Goal: Check status: Check status

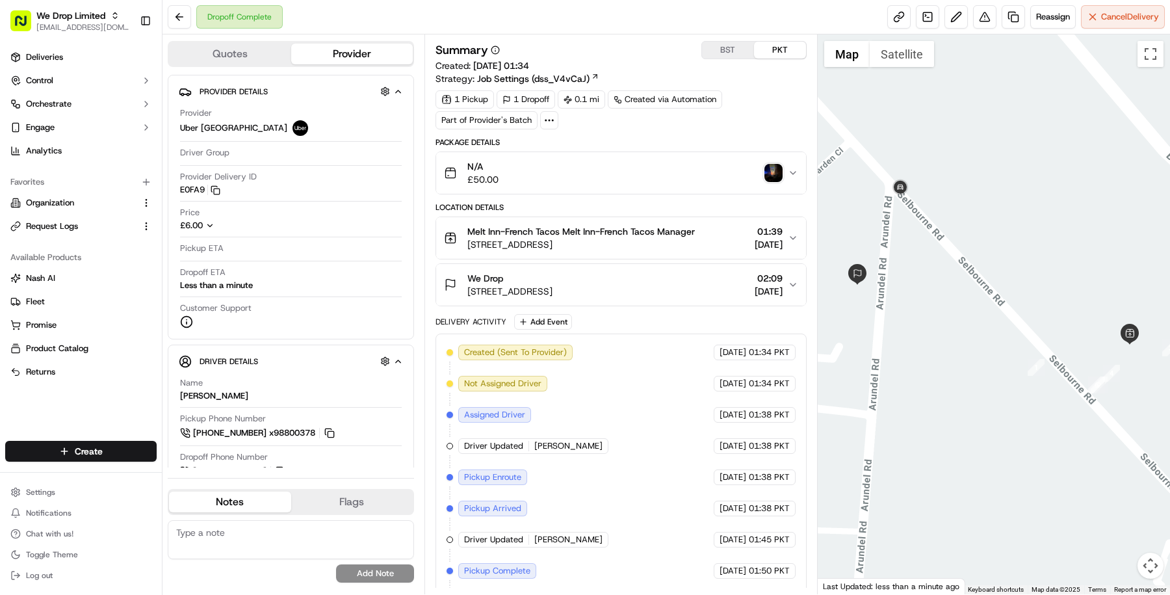
click at [770, 171] on img "button" at bounding box center [773, 173] width 18 height 18
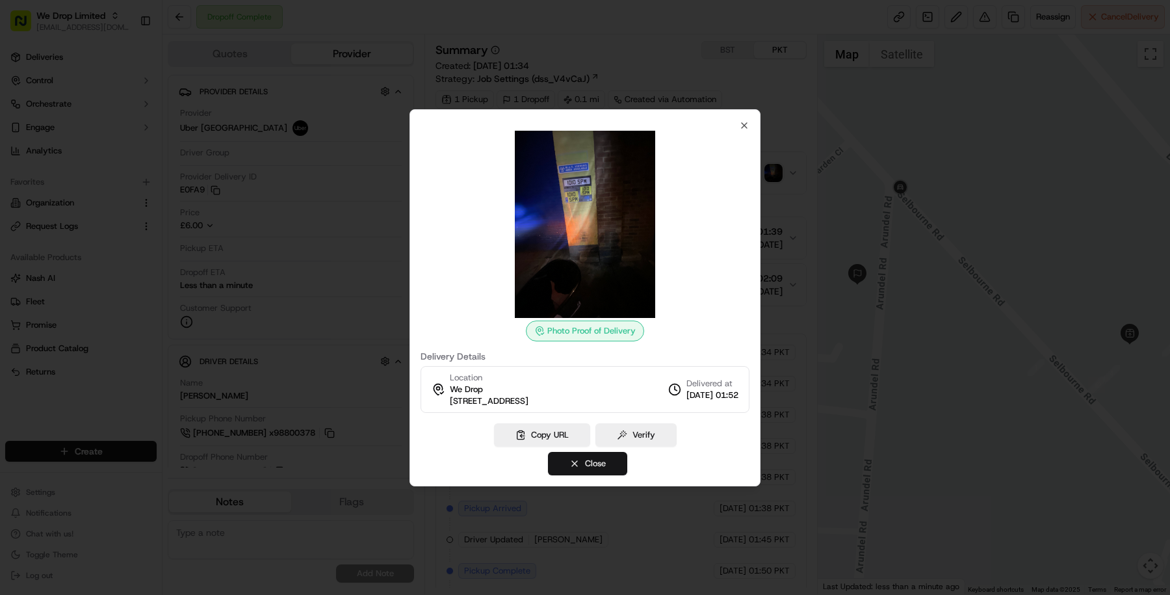
click at [591, 465] on button "Close" at bounding box center [587, 463] width 79 height 23
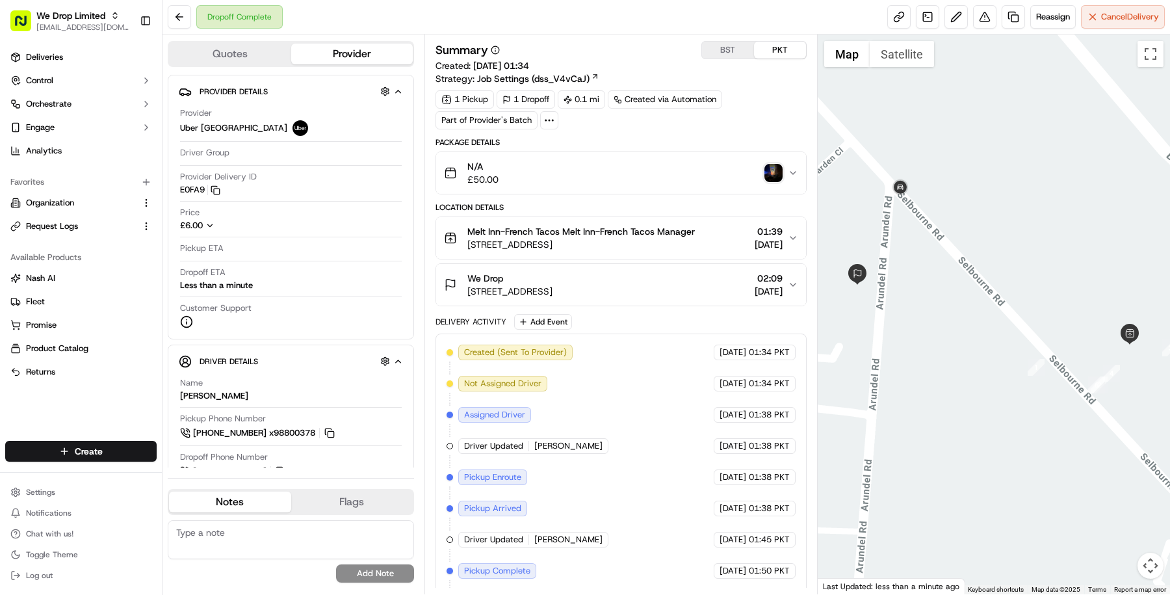
click at [593, 297] on button "We Drop Unit 3, 81 Arundel Rd, Maidenhall, Luton LU4 8DY, UK 02:09 17/09/2025" at bounding box center [621, 285] width 370 height 42
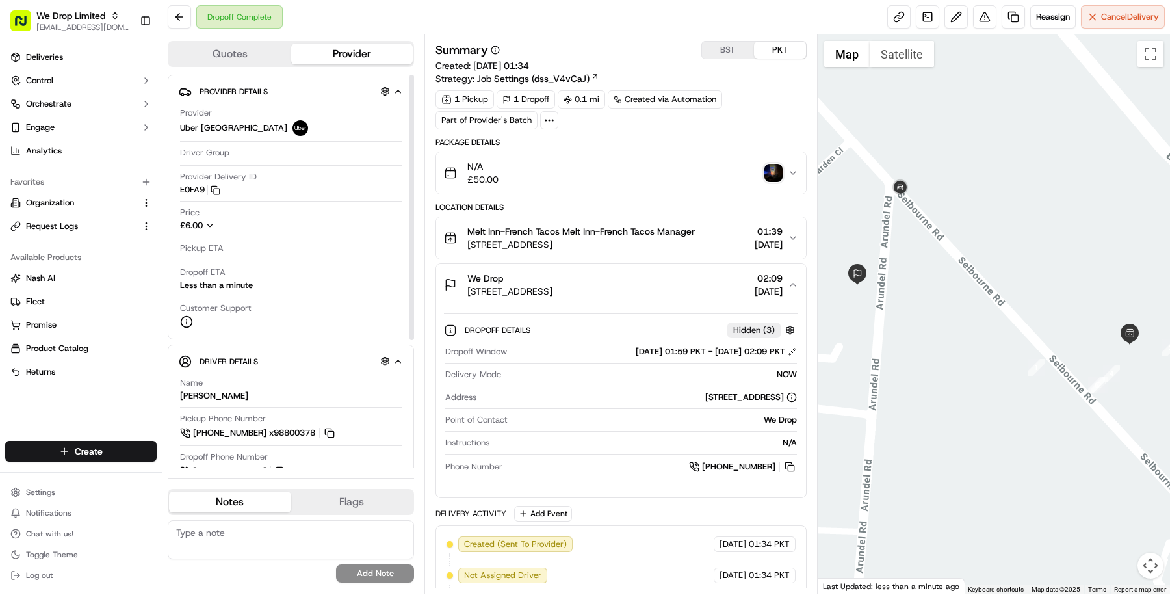
click at [211, 222] on icon "button" at bounding box center [209, 225] width 9 height 9
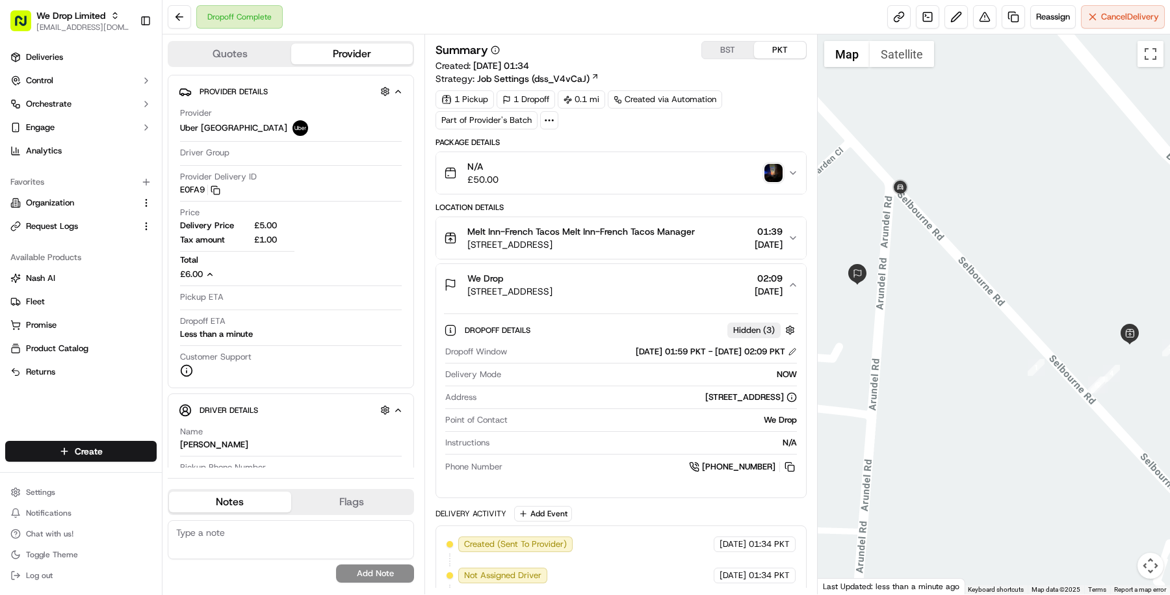
click at [664, 175] on div "N/A £50.00" at bounding box center [616, 173] width 344 height 26
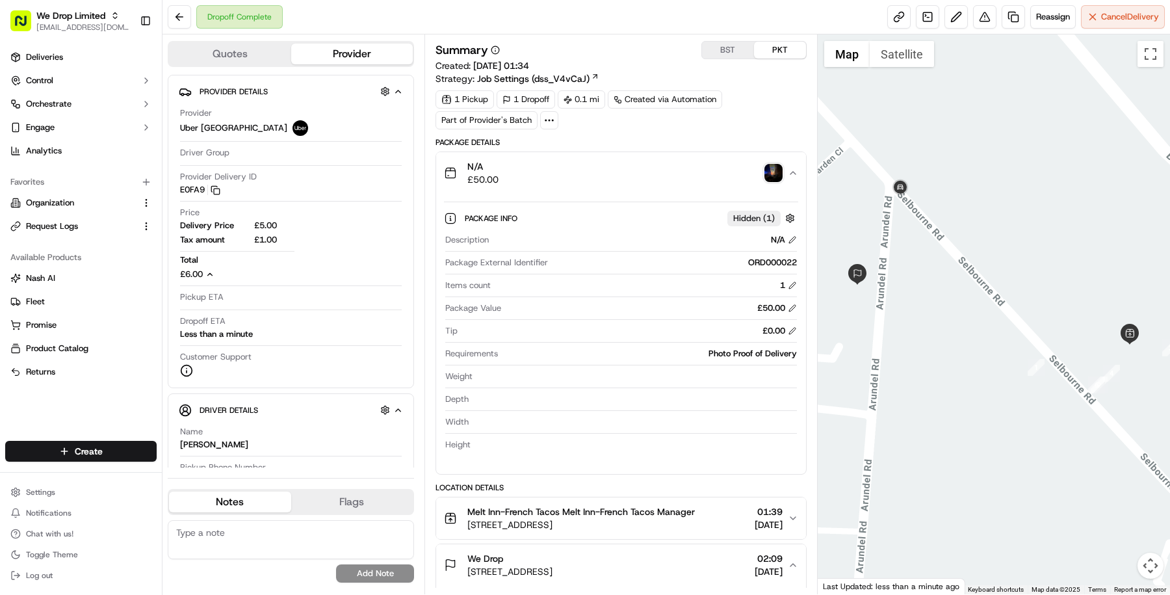
click at [664, 175] on div "N/A £50.00" at bounding box center [616, 173] width 344 height 26
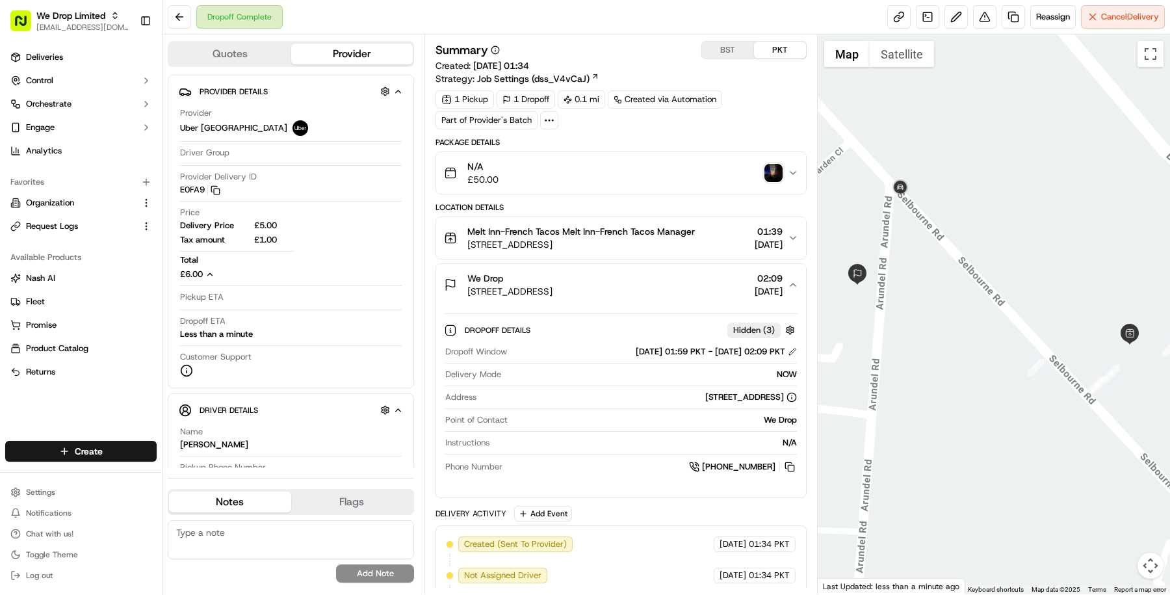
click at [664, 175] on div "N/A £50.00" at bounding box center [616, 173] width 344 height 26
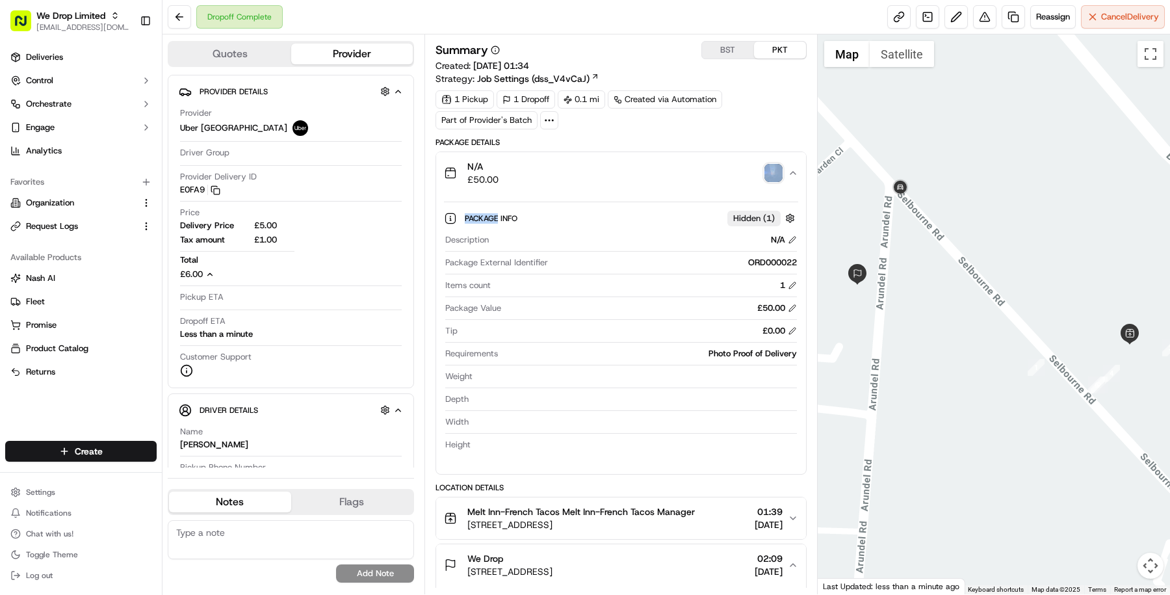
click at [664, 175] on div "N/A £50.00" at bounding box center [616, 173] width 344 height 26
click at [663, 170] on div "N/A £50.00" at bounding box center [616, 173] width 344 height 26
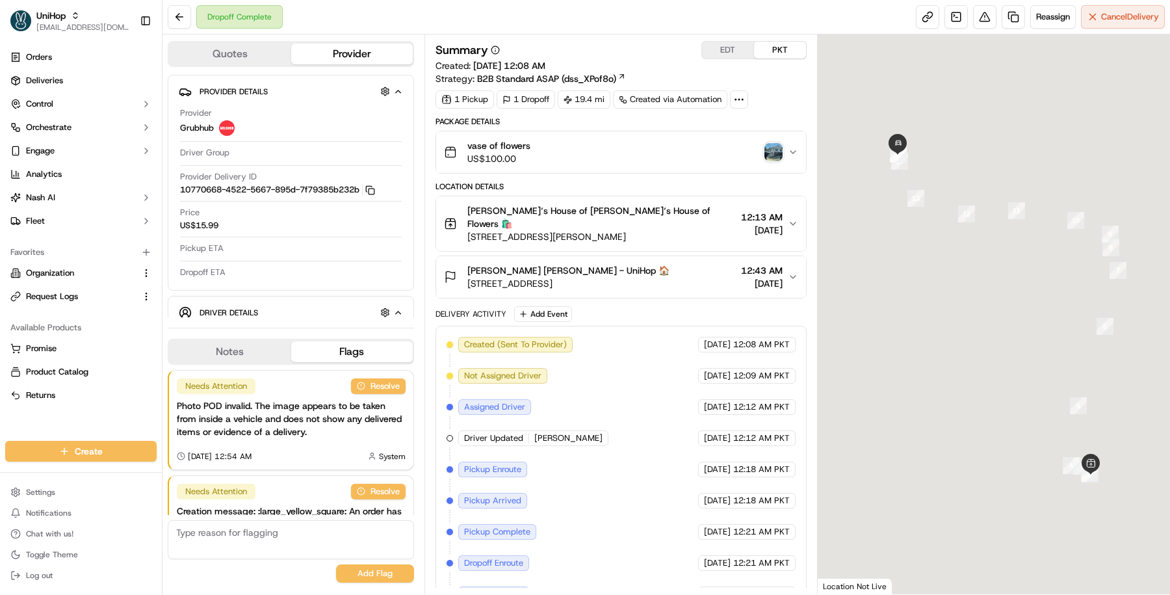
scroll to position [96, 0]
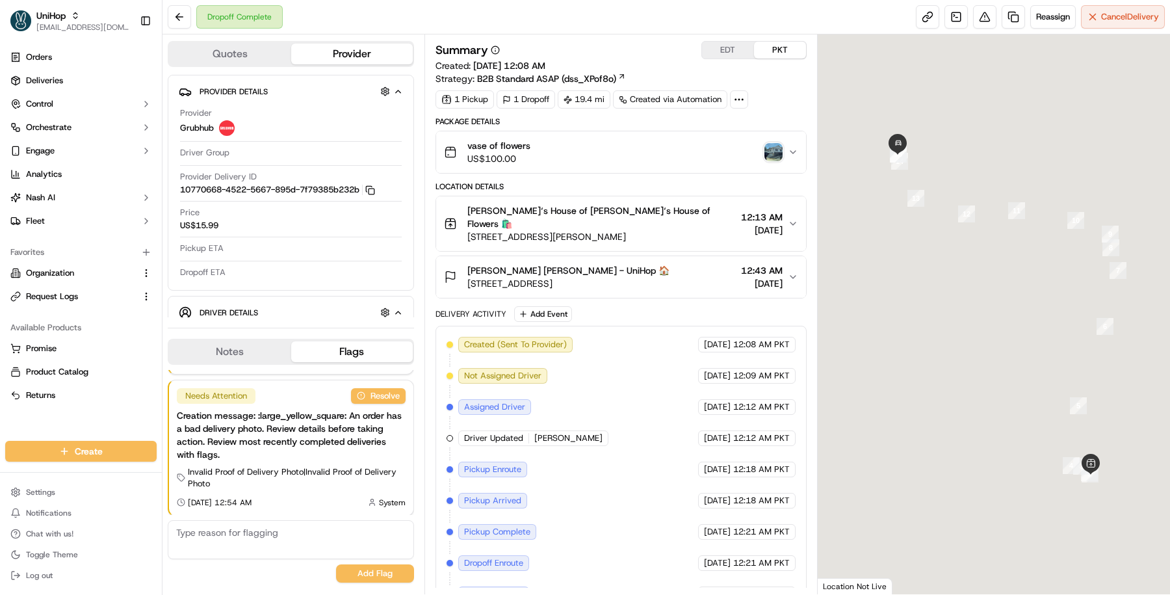
click at [601, 136] on button "vase of flowers US$100.00" at bounding box center [621, 152] width 370 height 42
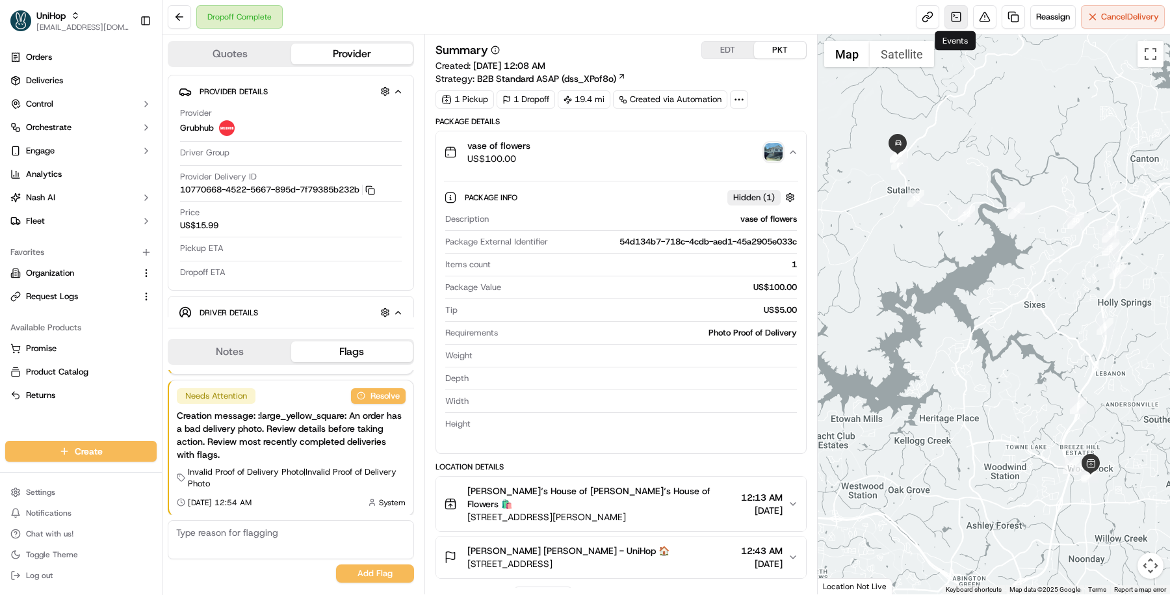
click at [952, 18] on link at bounding box center [955, 16] width 23 height 23
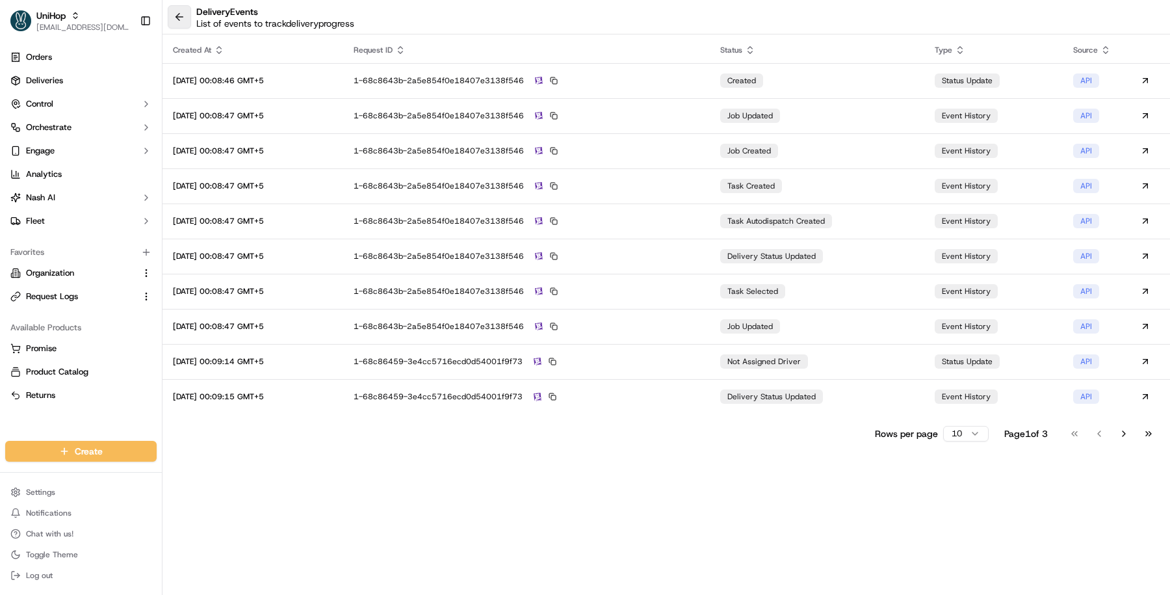
click at [189, 18] on button at bounding box center [179, 16] width 23 height 23
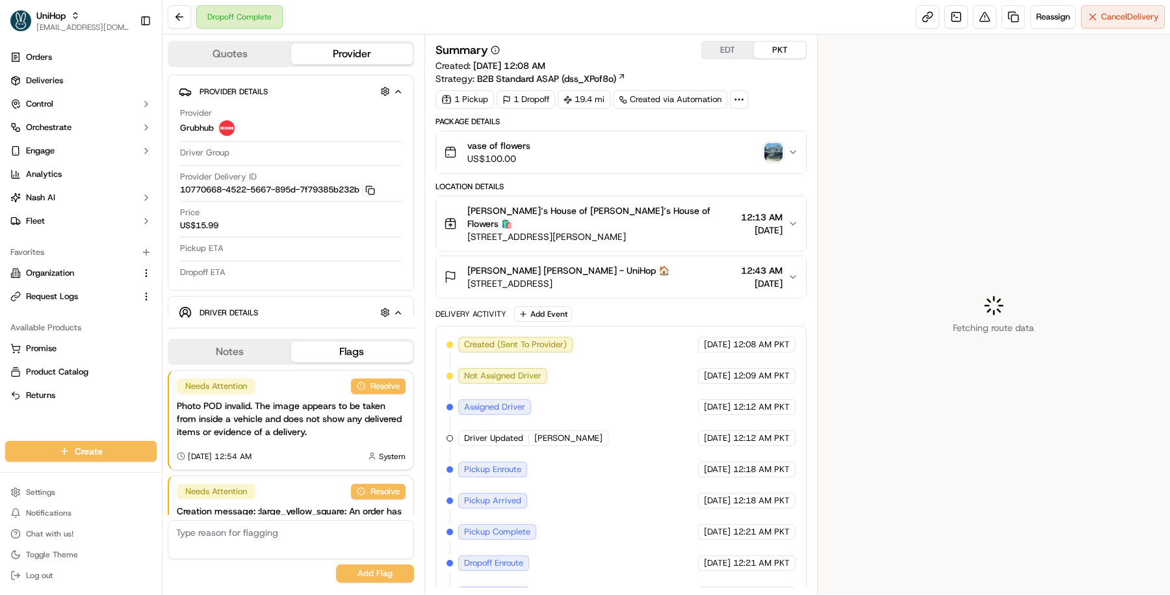
scroll to position [96, 0]
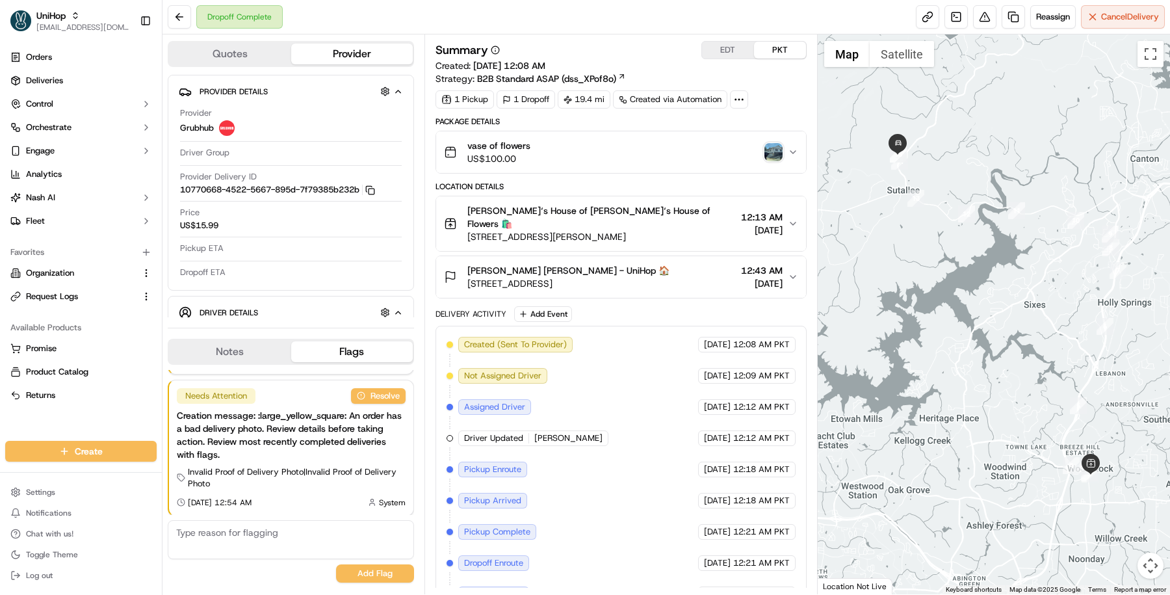
click at [549, 77] on span "B2B Standard ASAP (dss_XPof8o)" at bounding box center [546, 78] width 139 height 13
click at [963, 6] on link at bounding box center [955, 16] width 23 height 23
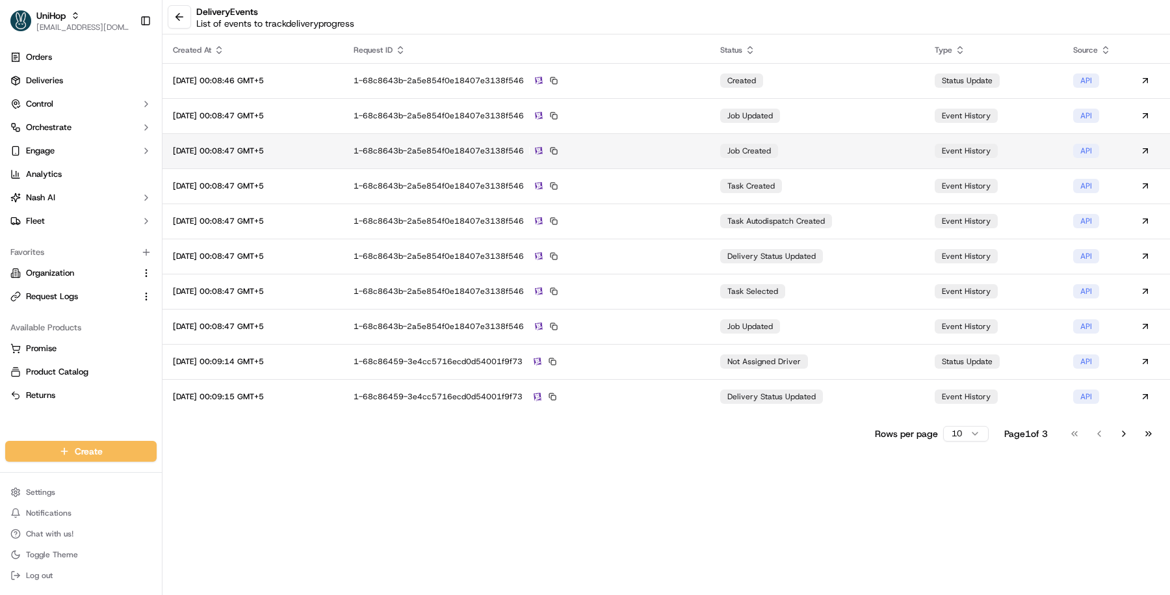
click at [673, 154] on div "1-68c8643b-2a5e854f0e18407e3138f546" at bounding box center [527, 151] width 346 height 12
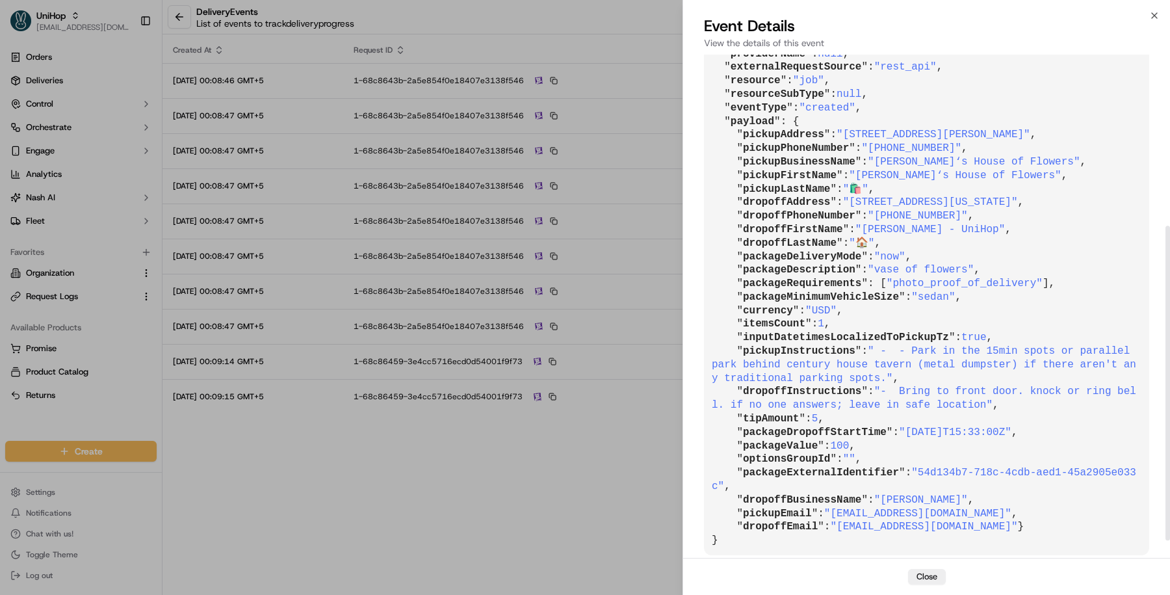
scroll to position [274, 0]
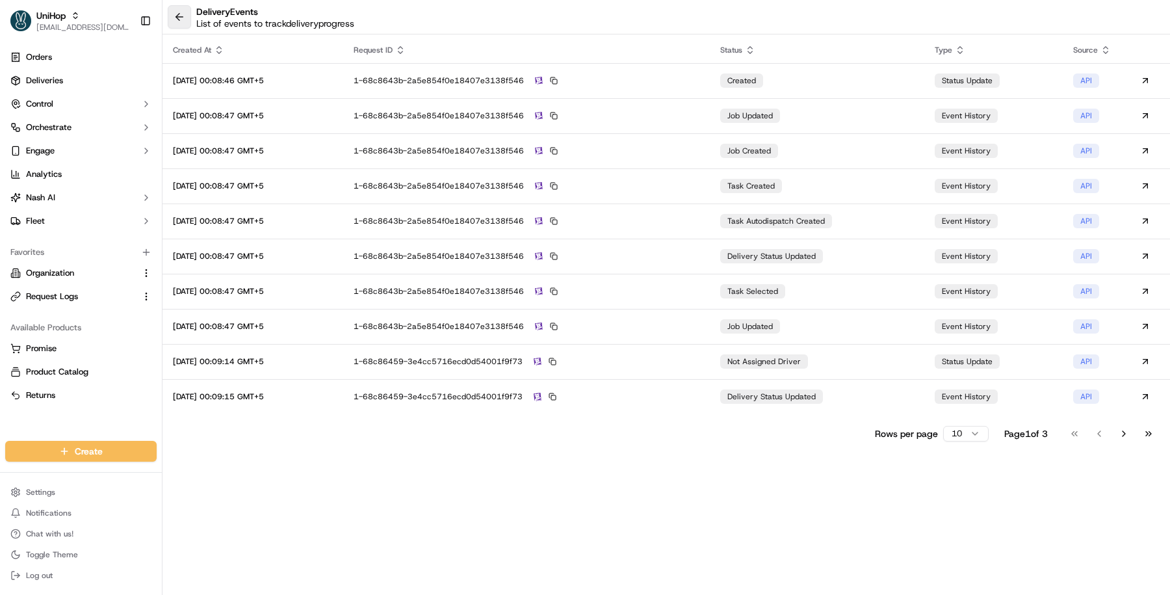
click at [175, 23] on button at bounding box center [179, 16] width 23 height 23
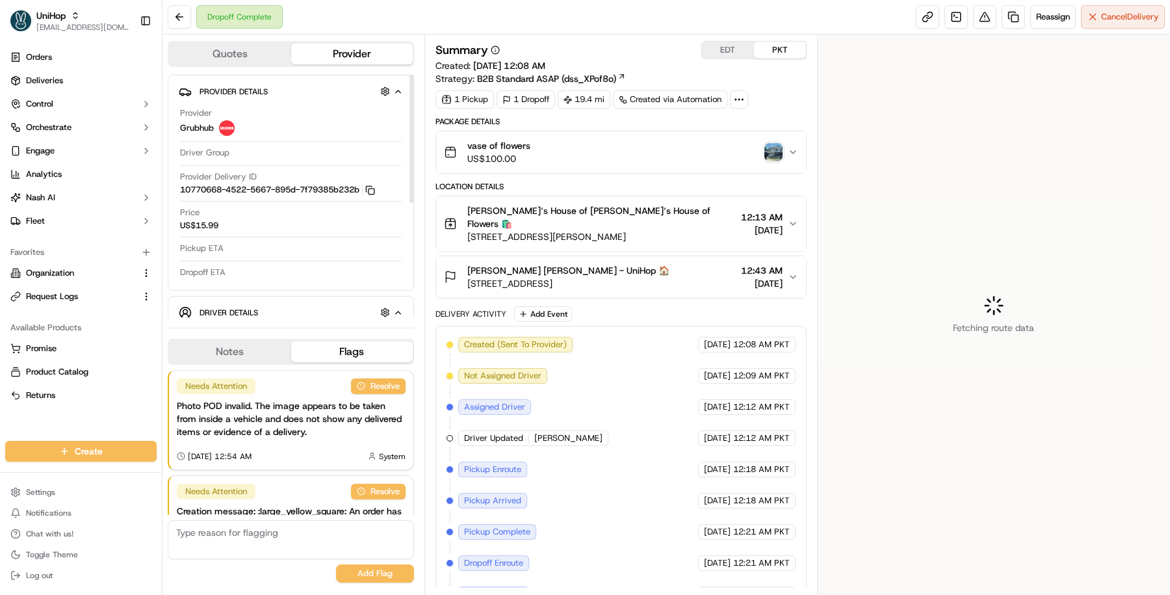
scroll to position [96, 0]
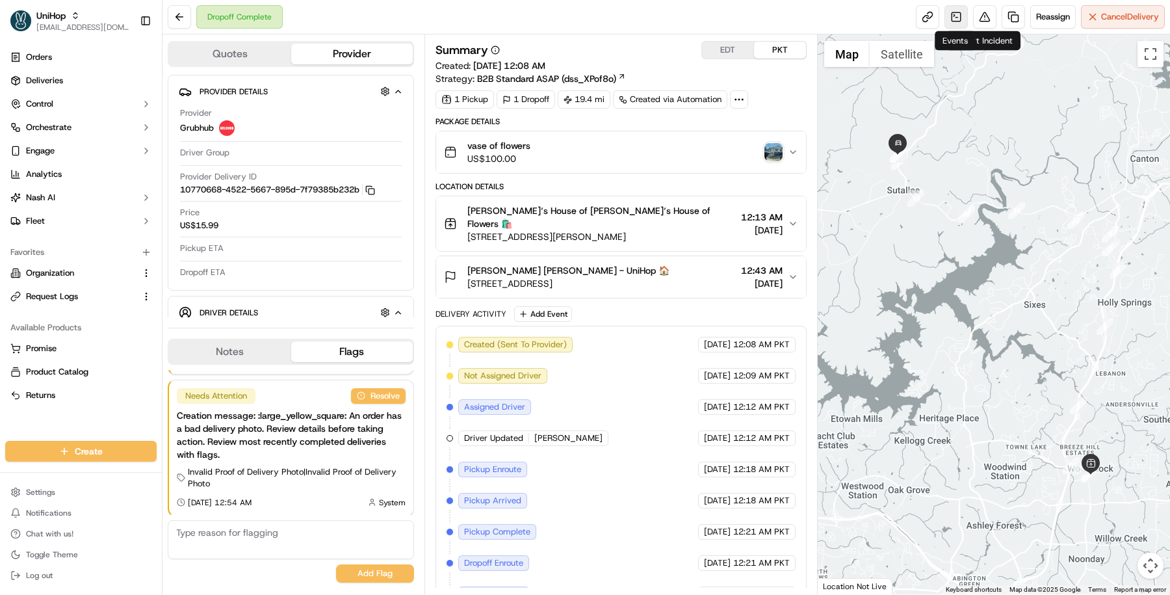
click at [957, 16] on link at bounding box center [955, 16] width 23 height 23
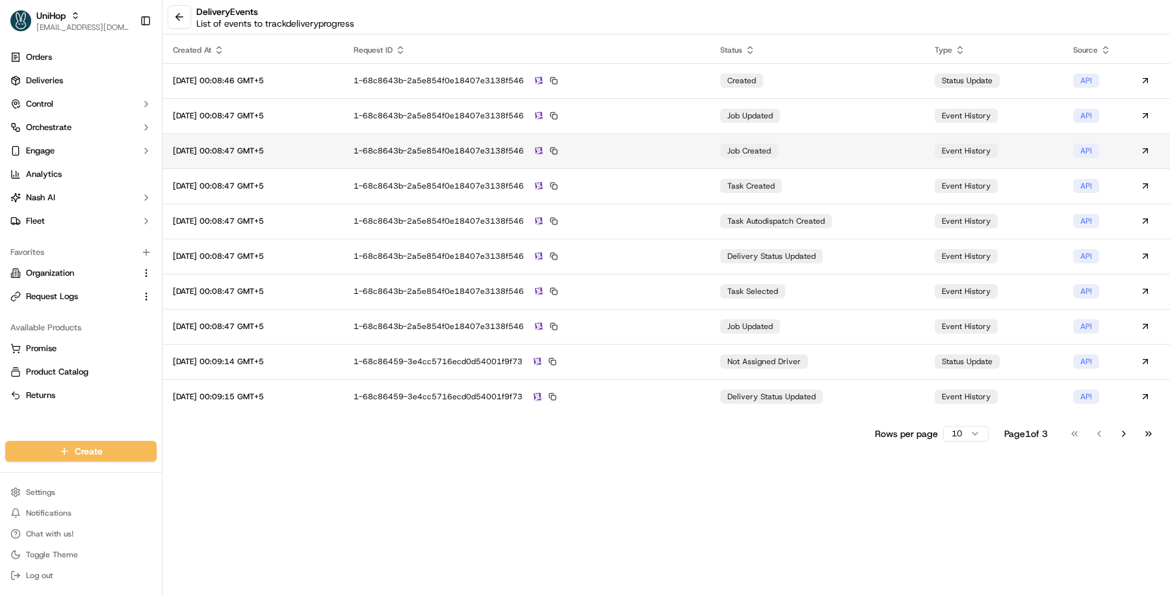
click at [687, 156] on td "1-68c8643b-2a5e854f0e18407e3138f546" at bounding box center [526, 150] width 367 height 35
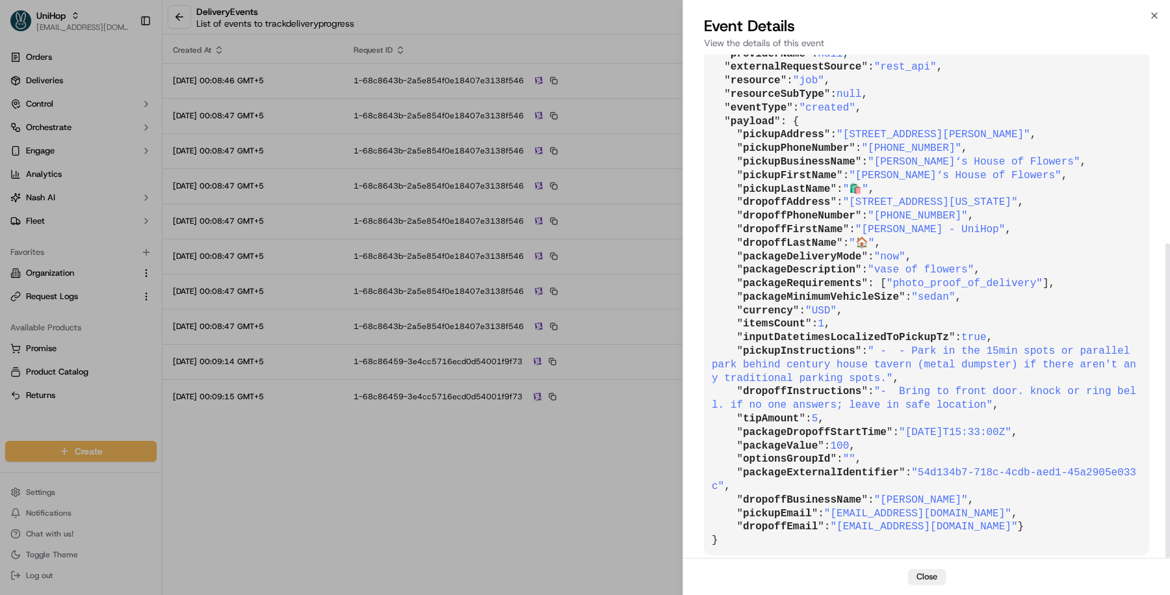
scroll to position [301, 0]
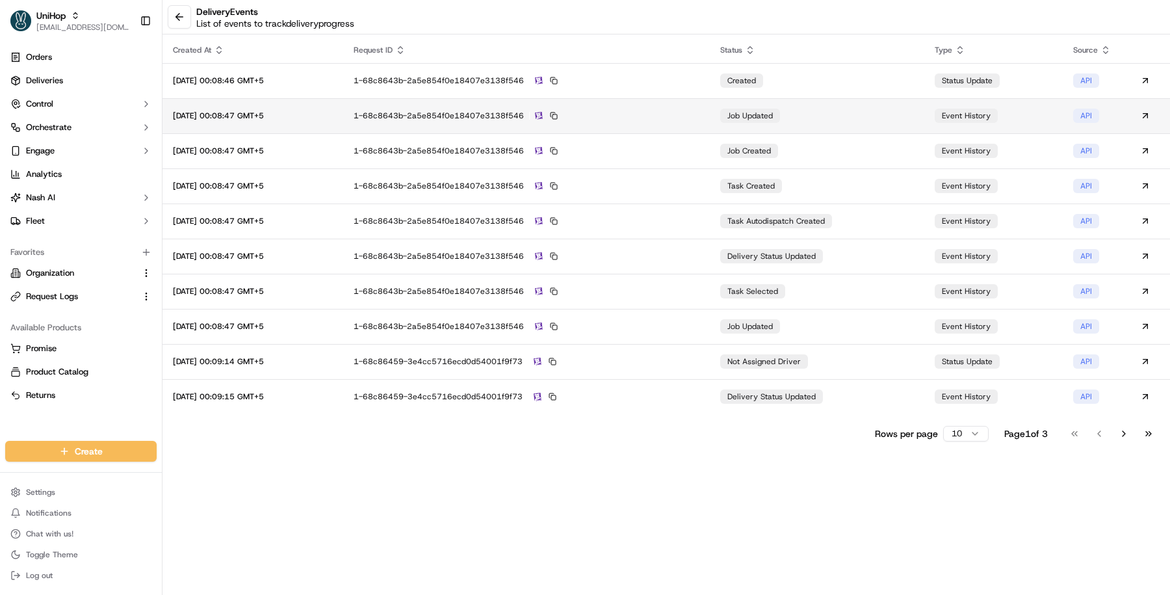
click at [684, 125] on td "1-68c8643b-2a5e854f0e18407e3138f546" at bounding box center [526, 115] width 367 height 35
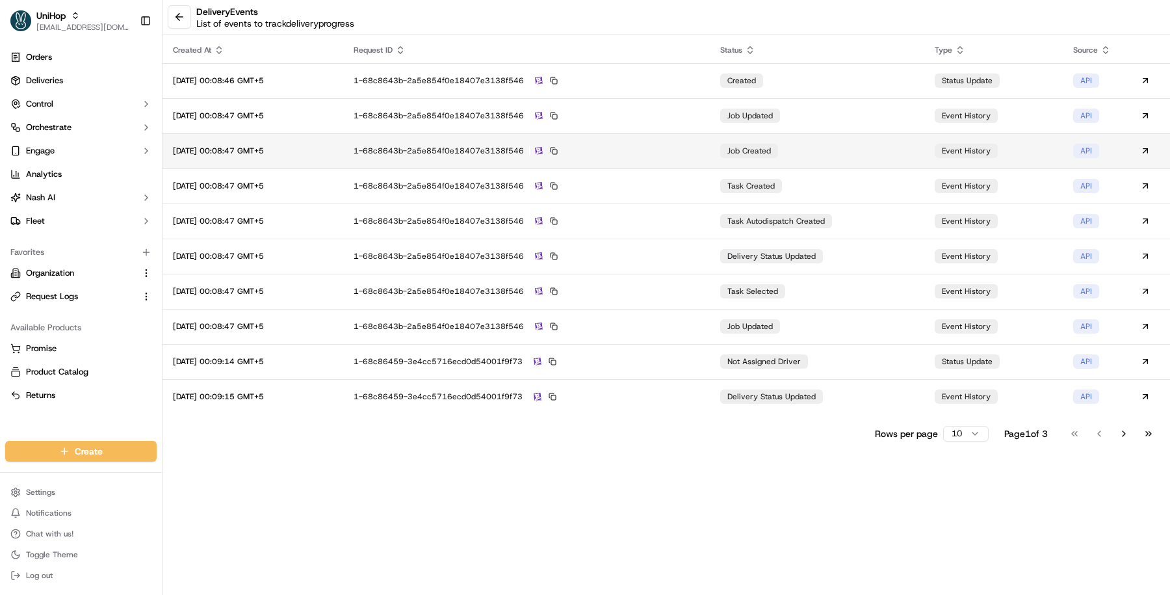
click at [677, 151] on div "1-68c8643b-2a5e854f0e18407e3138f546" at bounding box center [527, 151] width 346 height 12
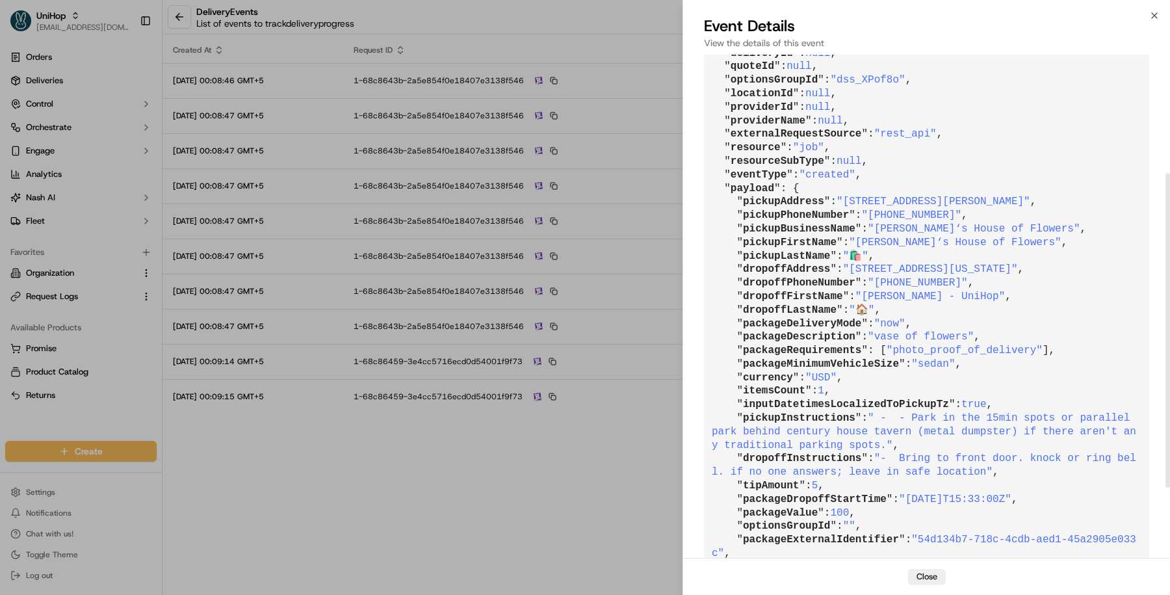
scroll to position [214, 0]
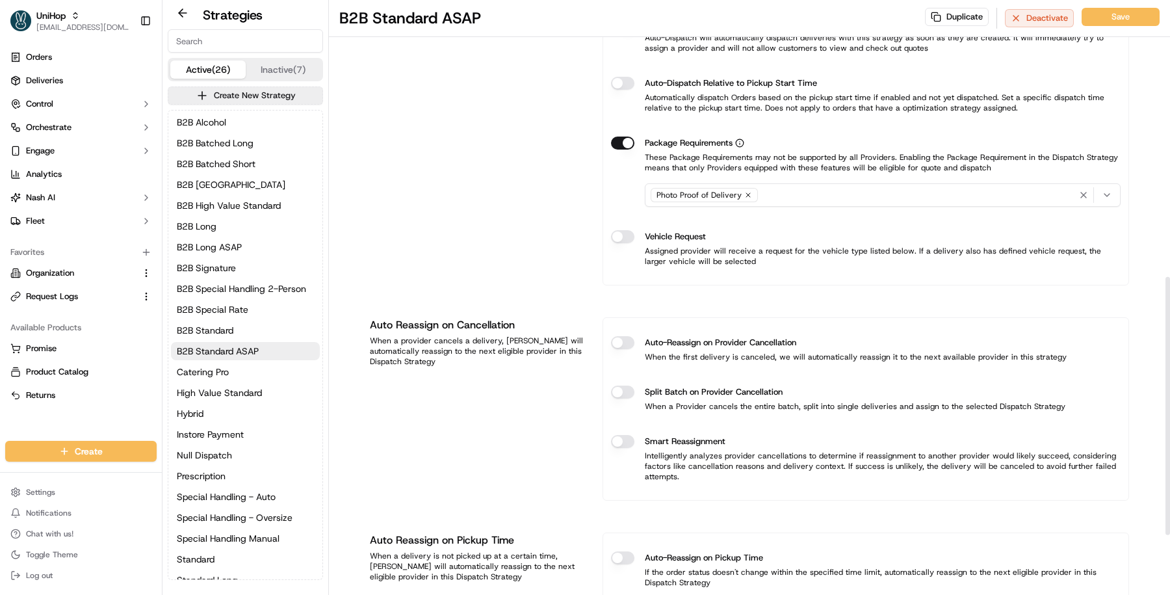
scroll to position [638, 0]
